Goal: Task Accomplishment & Management: Manage account settings

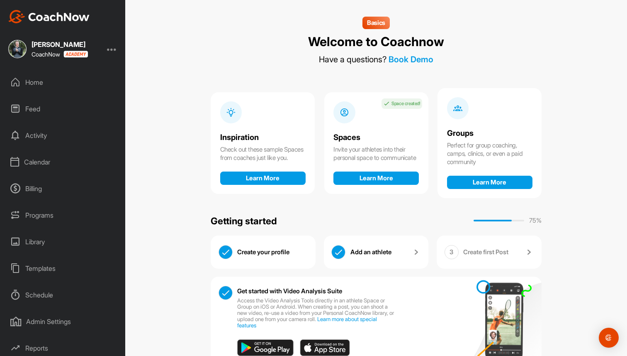
click at [110, 49] on div at bounding box center [112, 49] width 10 height 10
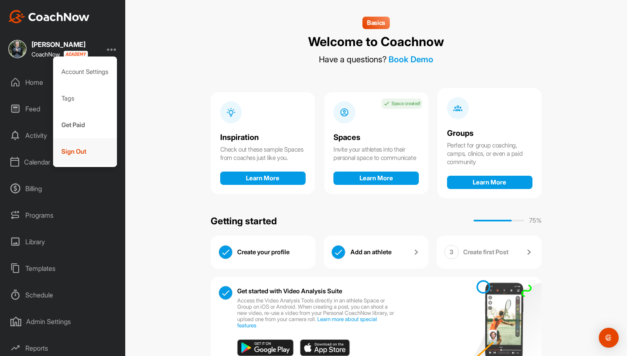
click at [69, 157] on div "Sign Out" at bounding box center [85, 151] width 64 height 27
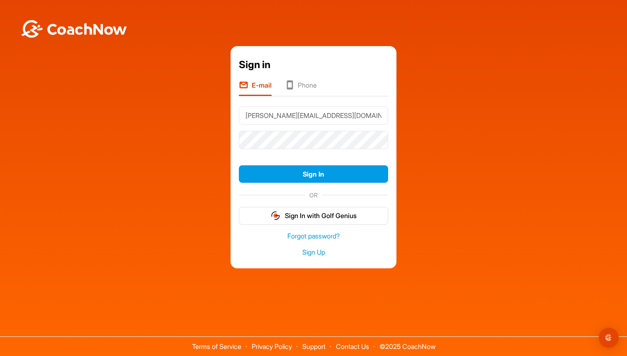
click at [312, 119] on input "[PERSON_NAME][EMAIL_ADDRESS][DOMAIN_NAME]" at bounding box center [313, 115] width 149 height 18
type input "[PERSON_NAME][EMAIL_ADDRESS][DOMAIN_NAME]"
click at [327, 177] on button "Sign In" at bounding box center [313, 174] width 149 height 18
